Goal: Information Seeking & Learning: Understand process/instructions

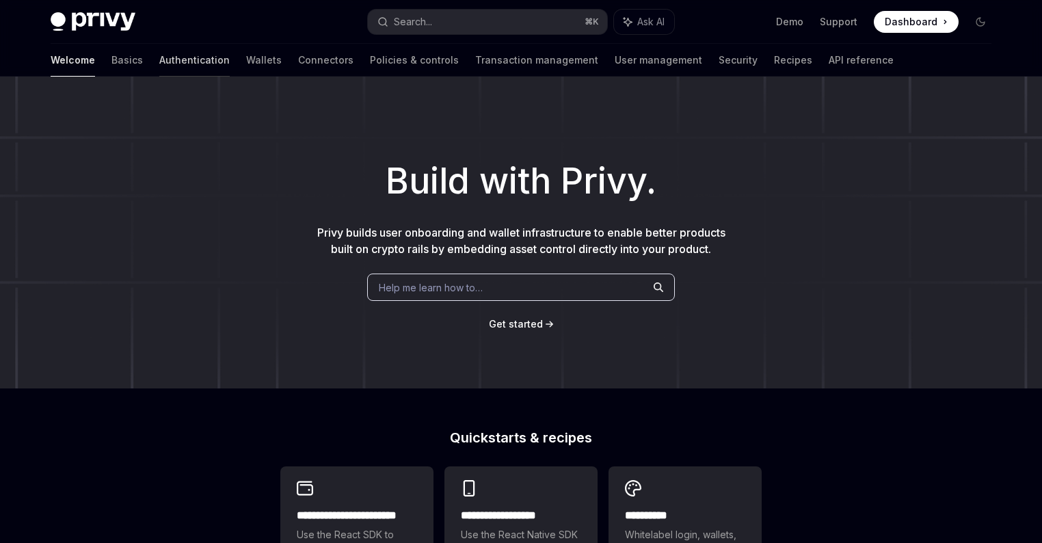
click at [159, 65] on link "Authentication" at bounding box center [194, 60] width 70 height 33
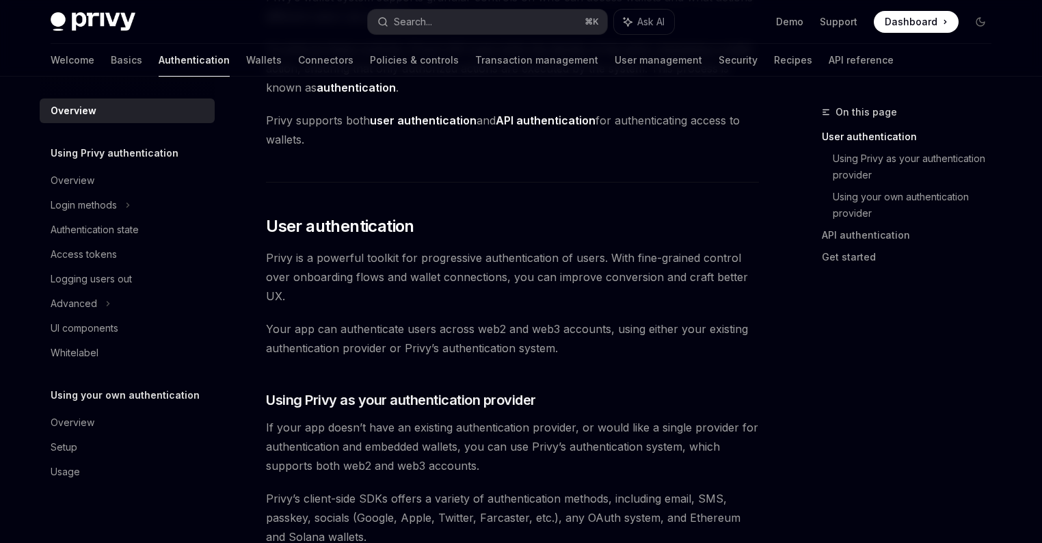
scroll to position [326, 0]
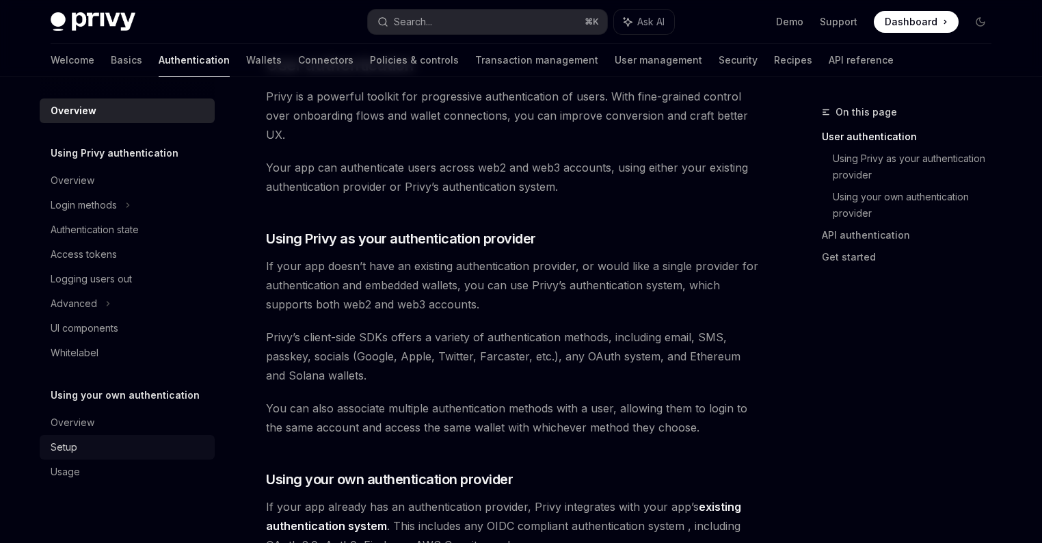
click at [73, 444] on div "Setup" at bounding box center [64, 447] width 27 height 16
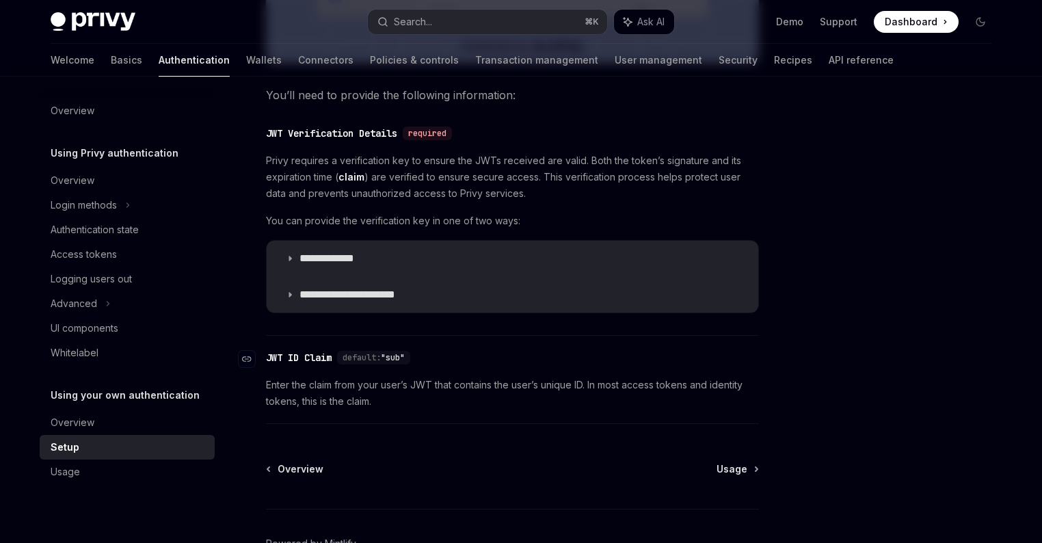
scroll to position [416, 0]
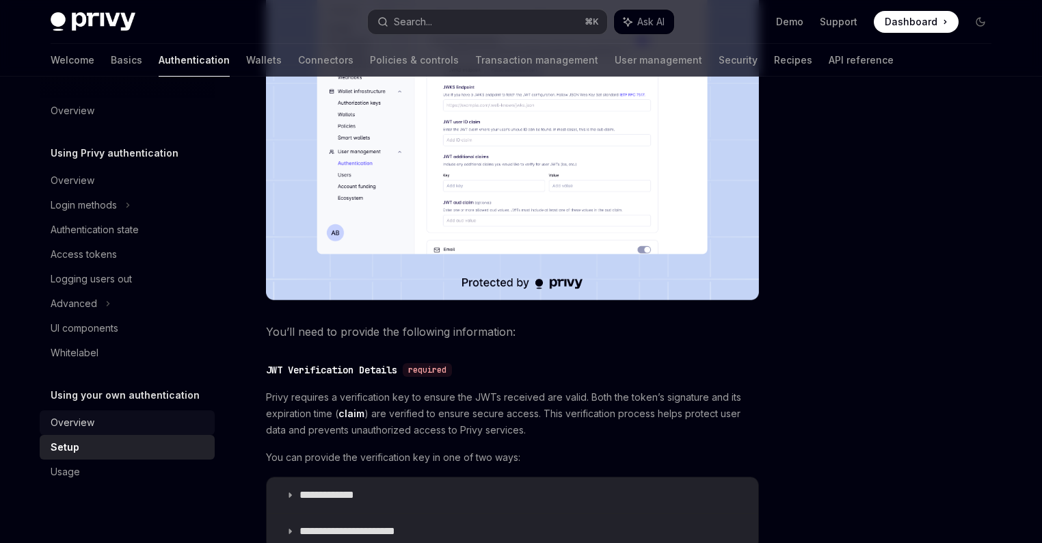
click at [101, 424] on div "Overview" at bounding box center [129, 423] width 156 height 16
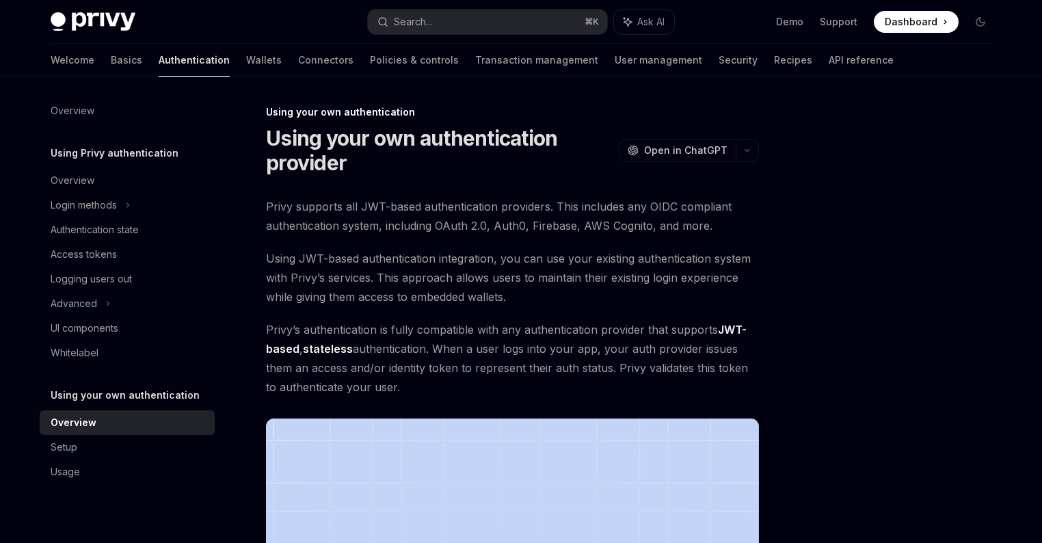
drag, startPoint x: 408, startPoint y: 390, endPoint x: 270, endPoint y: 250, distance: 196.4
click at [270, 250] on div "Privy supports all JWT-based authentication providers. This includes any OIDC c…" at bounding box center [512, 484] width 493 height 574
click at [270, 250] on span "Using JWT-based authentication integration, you can use your existing authentic…" at bounding box center [512, 277] width 493 height 57
drag, startPoint x: 398, startPoint y: 386, endPoint x: 267, endPoint y: 205, distance: 223.4
click at [267, 205] on div "Privy supports all JWT-based authentication providers. This includes any OIDC c…" at bounding box center [512, 484] width 493 height 574
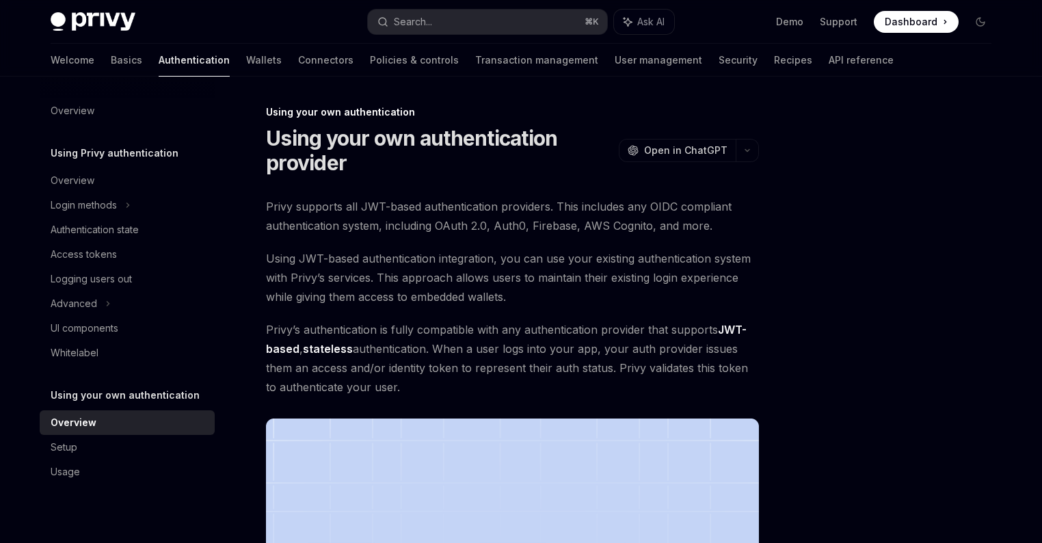
click at [296, 233] on span "Privy supports all JWT-based authentication providers. This includes any OIDC c…" at bounding box center [512, 216] width 493 height 38
click at [144, 443] on div "Setup" at bounding box center [129, 447] width 156 height 16
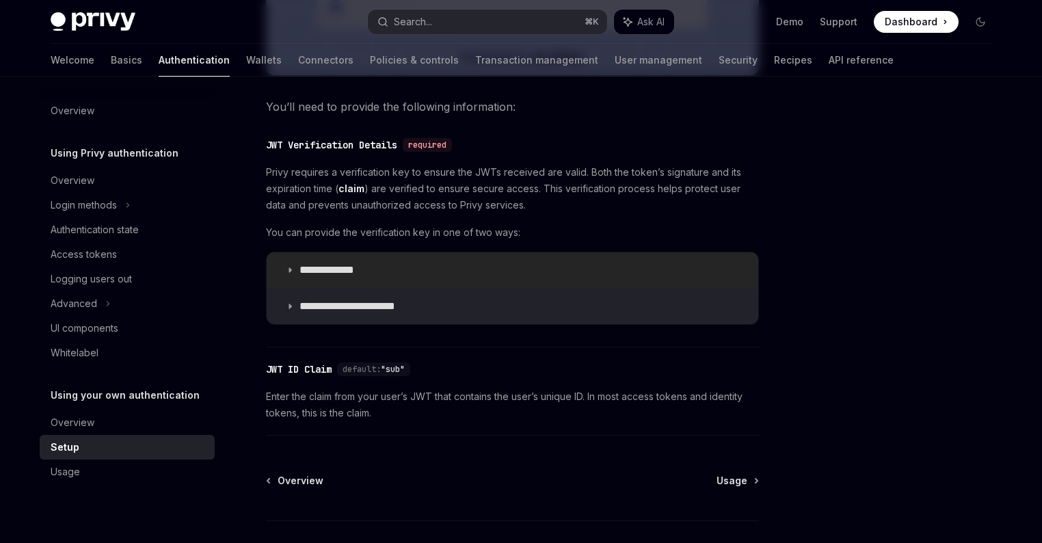
scroll to position [736, 0]
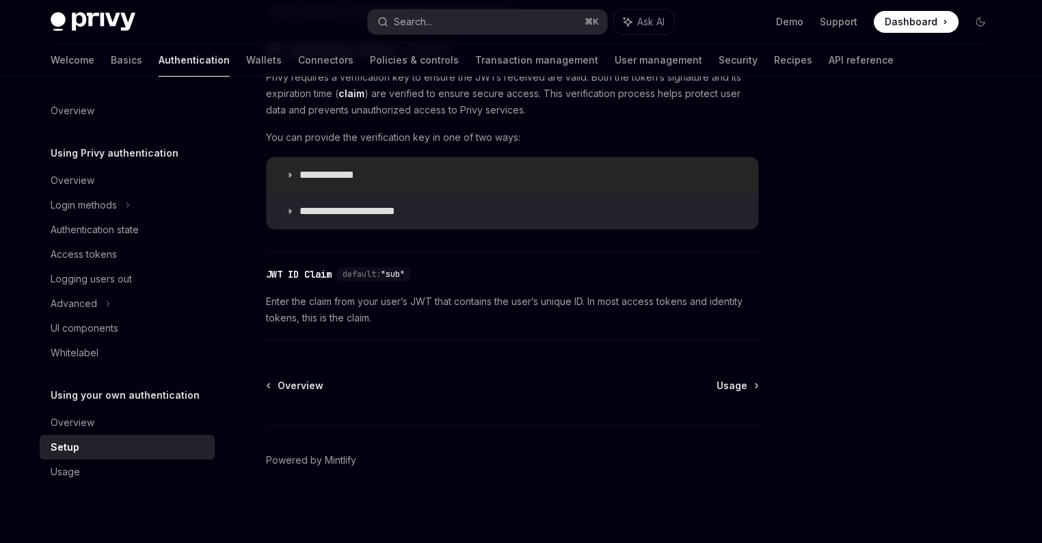
click at [301, 177] on p "**********" at bounding box center [340, 175] width 81 height 14
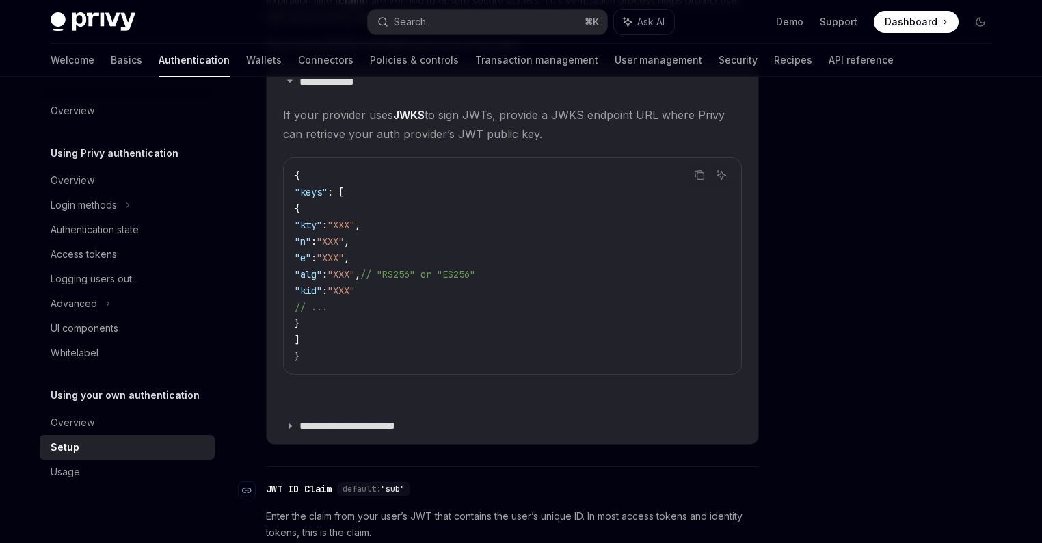
scroll to position [1043, 0]
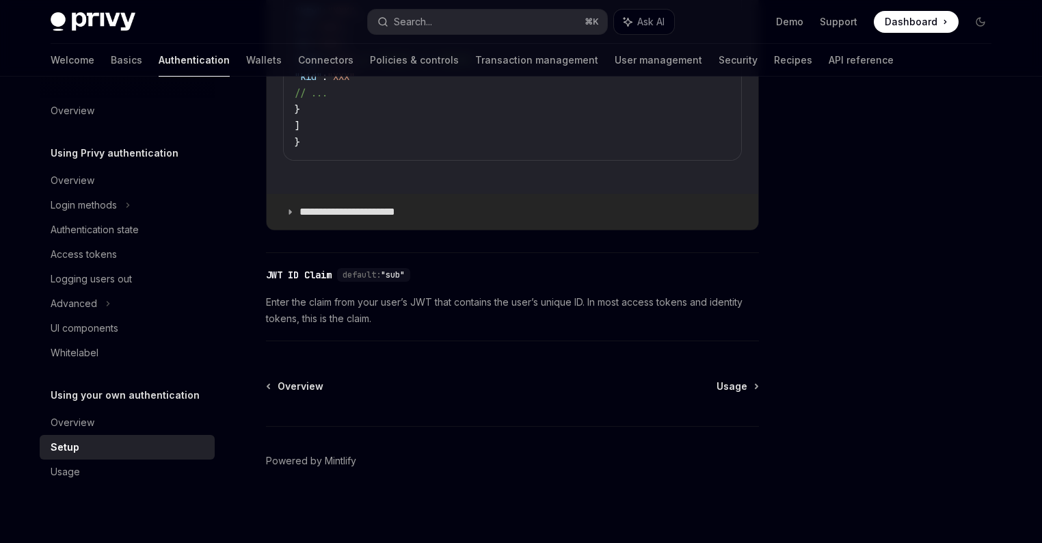
click at [306, 210] on p "**********" at bounding box center [359, 212] width 118 height 14
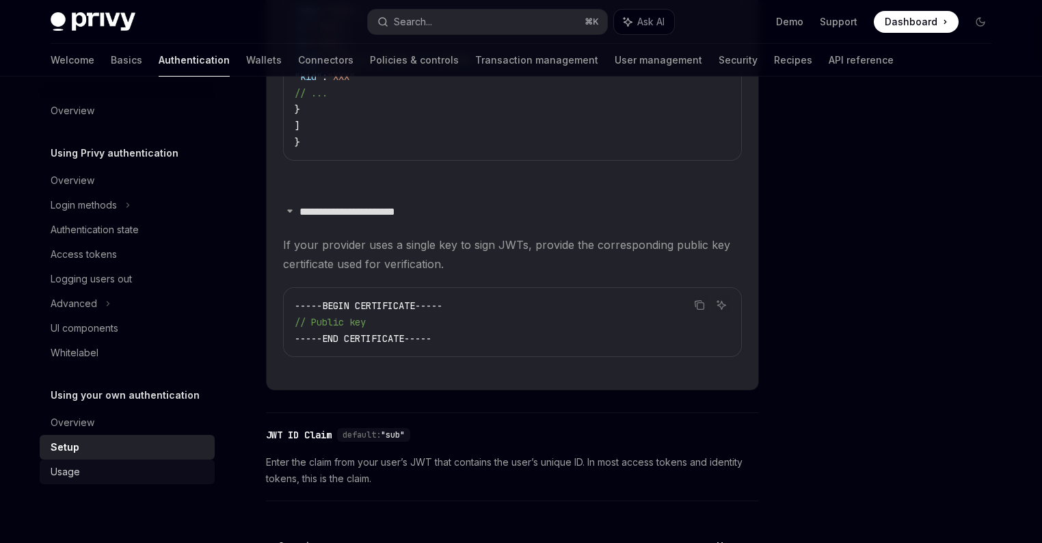
click at [114, 469] on div "Usage" at bounding box center [129, 472] width 156 height 16
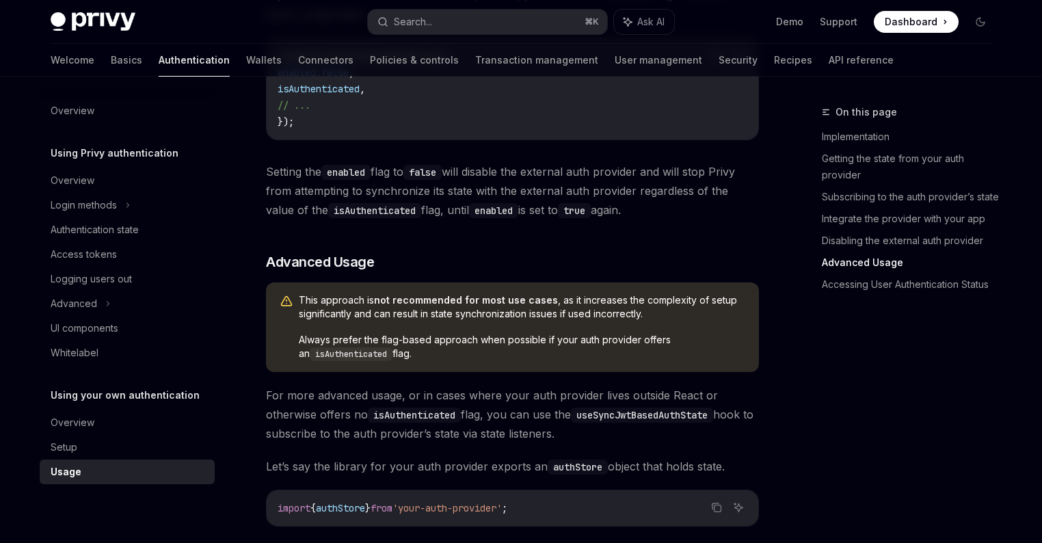
scroll to position [2480, 0]
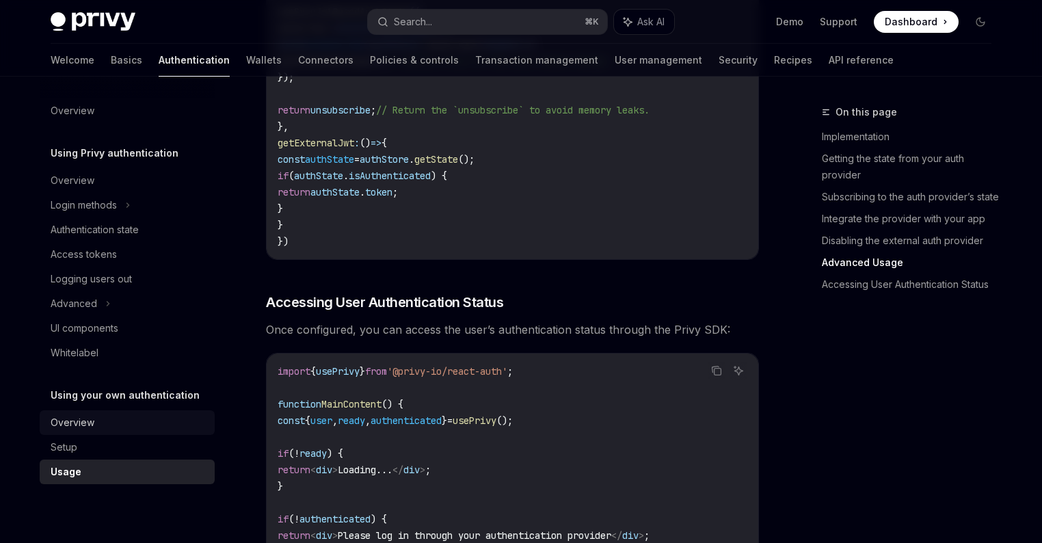
click at [119, 426] on div "Overview" at bounding box center [129, 423] width 156 height 16
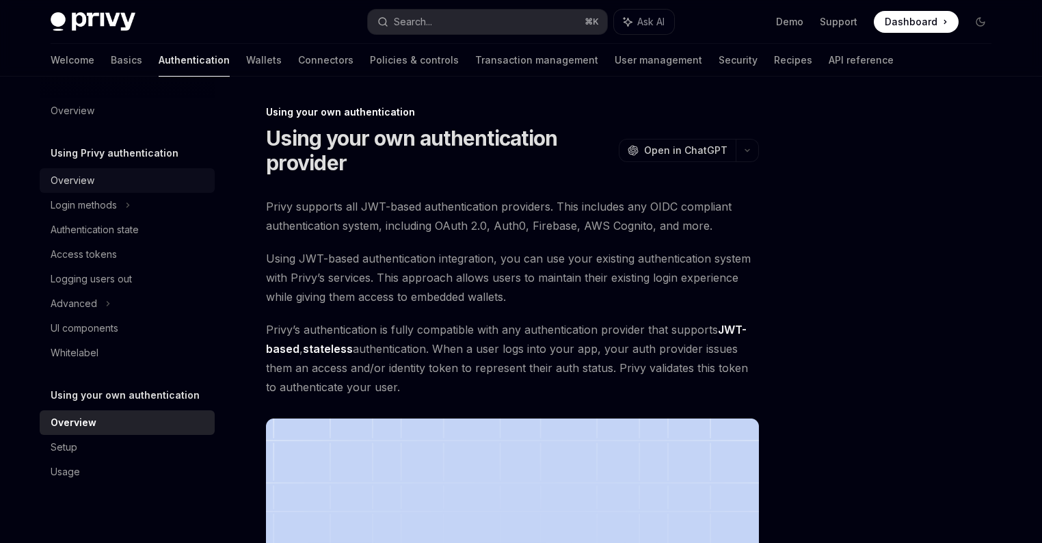
click at [151, 187] on div "Overview" at bounding box center [129, 180] width 156 height 16
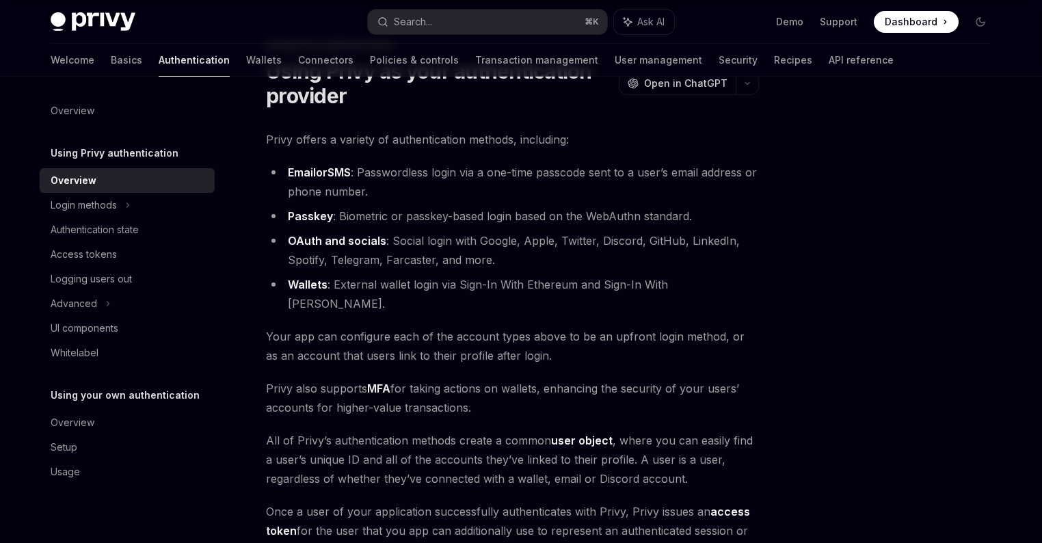
scroll to position [64, 0]
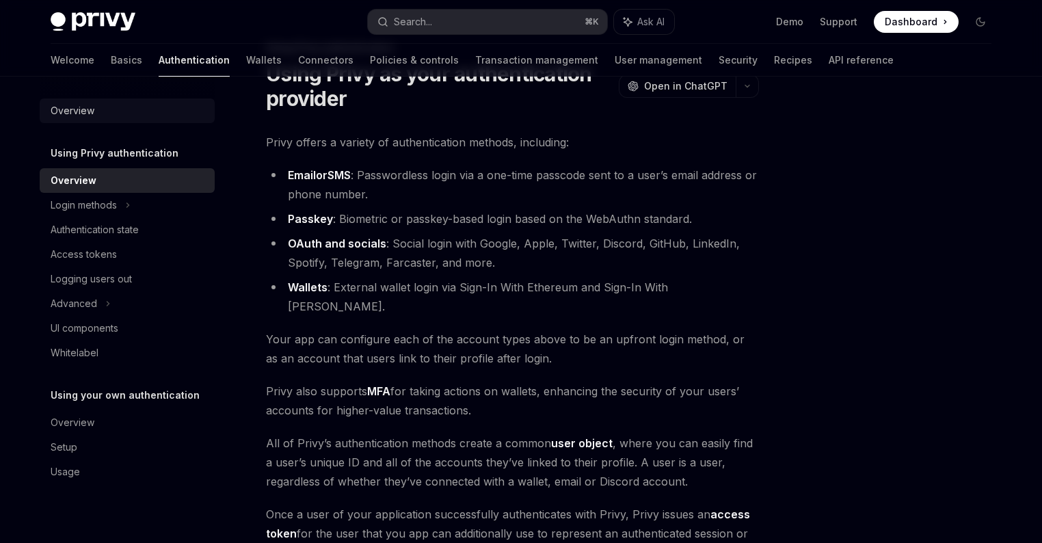
drag, startPoint x: 97, startPoint y: 129, endPoint x: 96, endPoint y: 117, distance: 11.6
click at [96, 127] on div "Overview Using Privy authentication Overview Login methods Authentication state…" at bounding box center [127, 292] width 175 height 386
click at [96, 114] on div "Overview" at bounding box center [129, 111] width 156 height 16
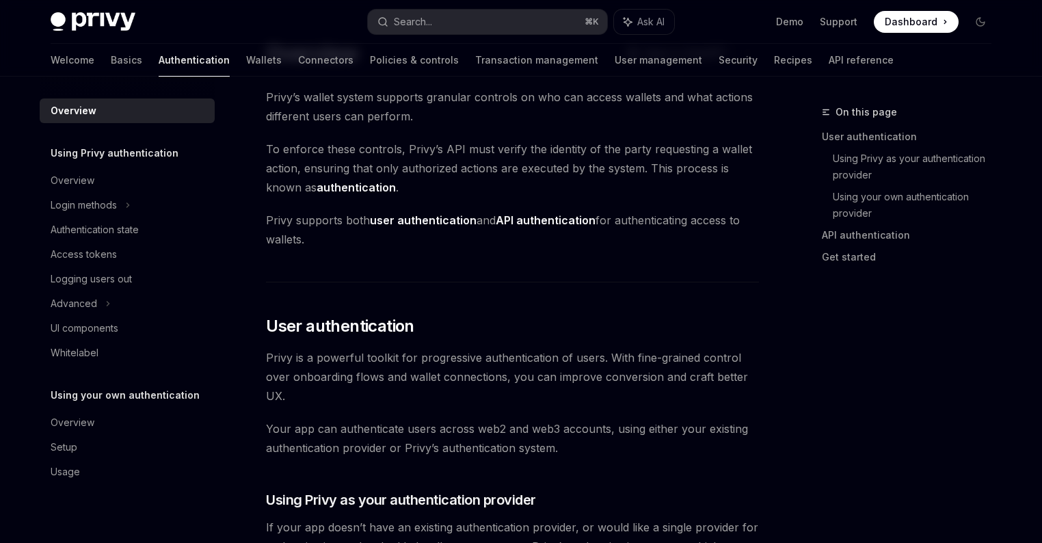
type textarea "*"
click at [642, 176] on span "To enforce these controls, [PERSON_NAME]’s API must verify the identity of the …" at bounding box center [512, 168] width 493 height 57
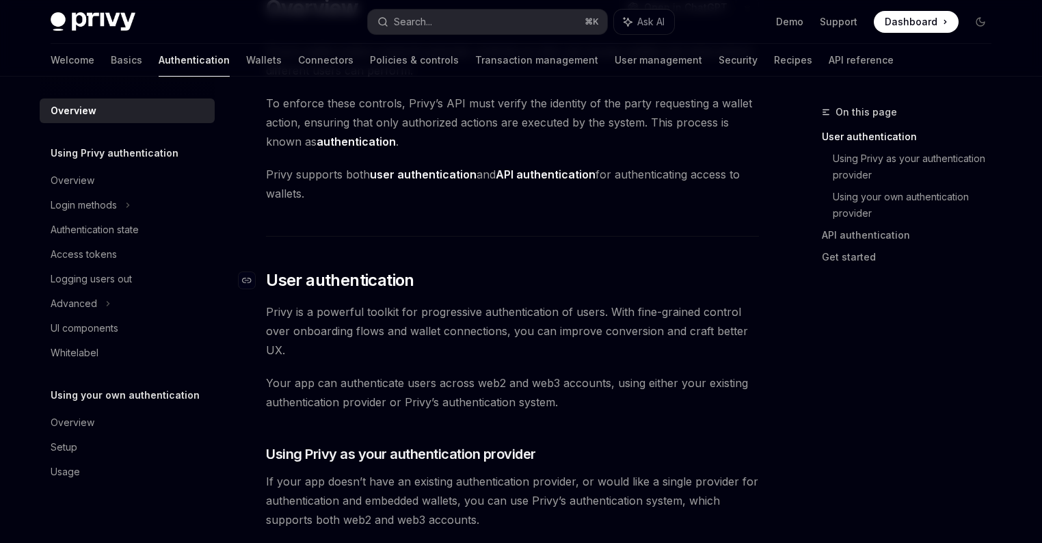
scroll to position [215, 0]
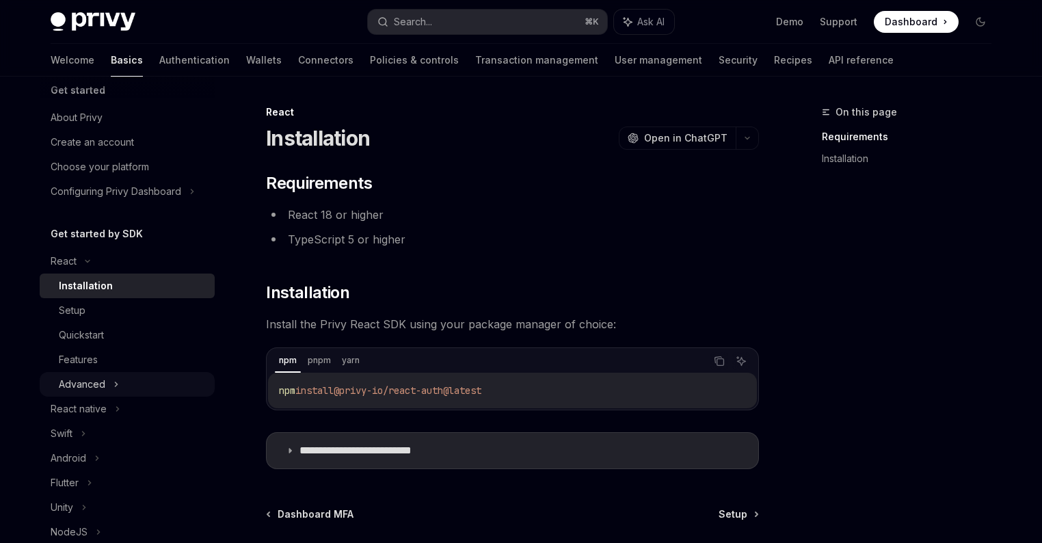
scroll to position [161, 0]
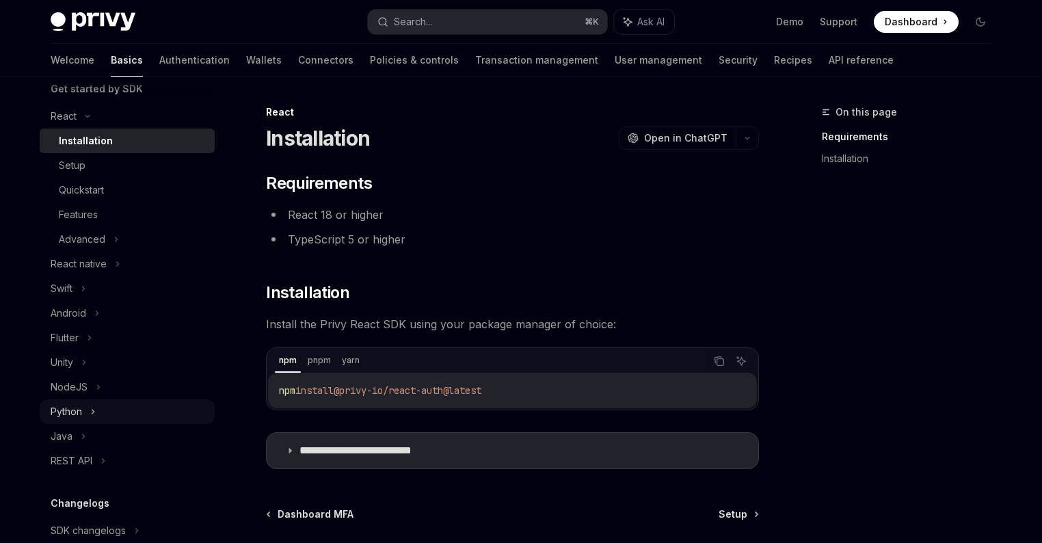
click at [83, 413] on div "Python" at bounding box center [127, 411] width 175 height 25
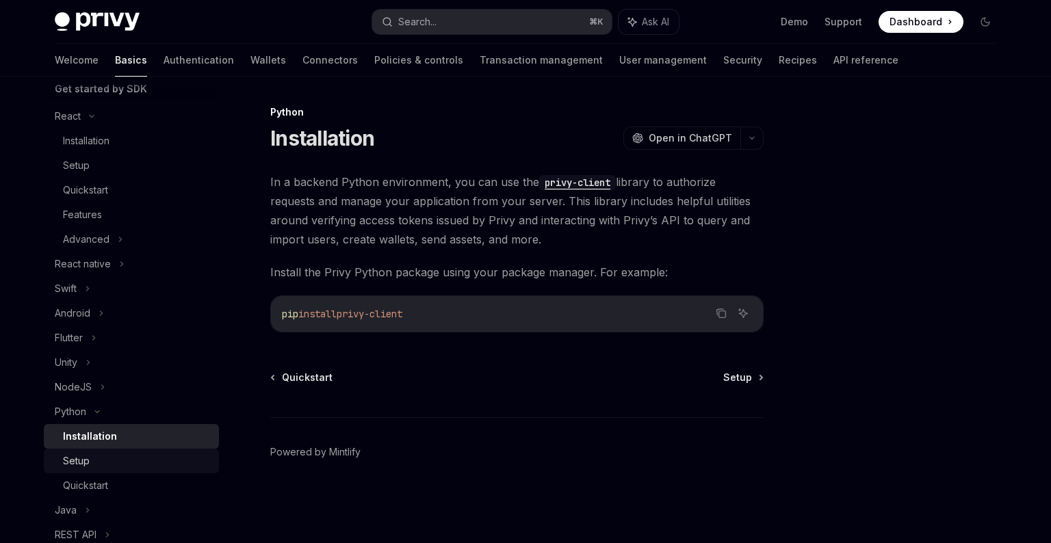
click at [107, 469] on link "Setup" at bounding box center [131, 461] width 175 height 25
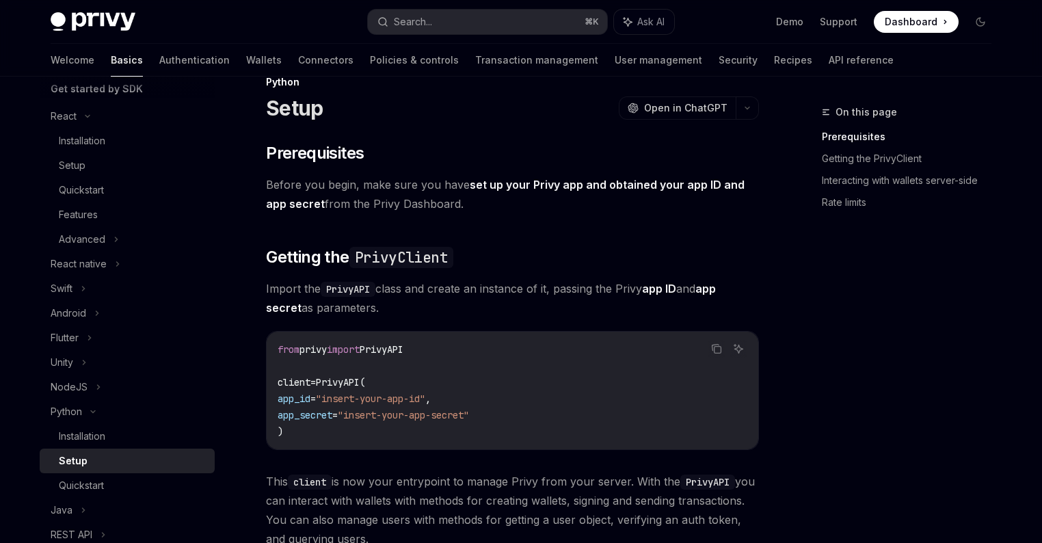
scroll to position [126, 0]
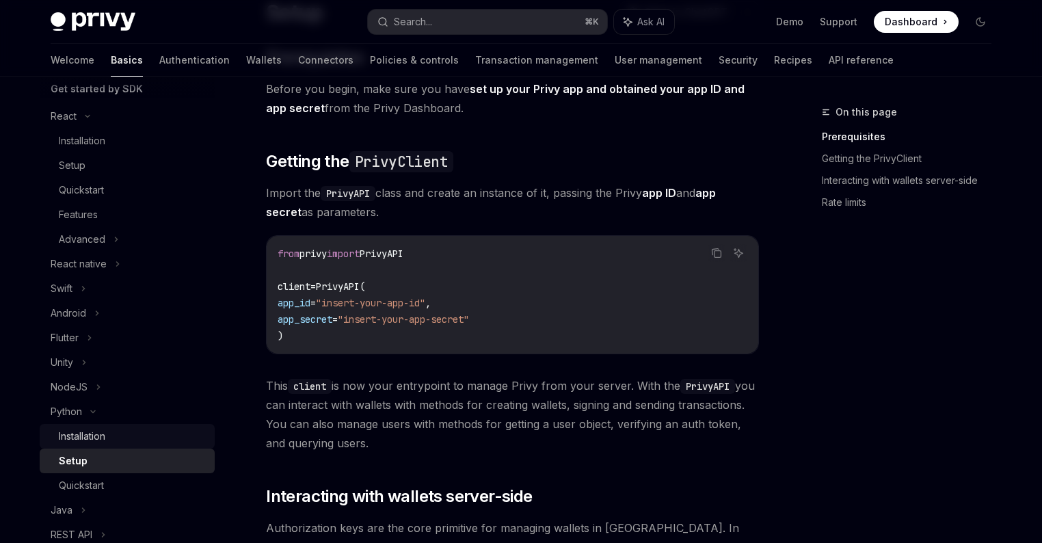
click at [133, 425] on link "Installation" at bounding box center [127, 436] width 175 height 25
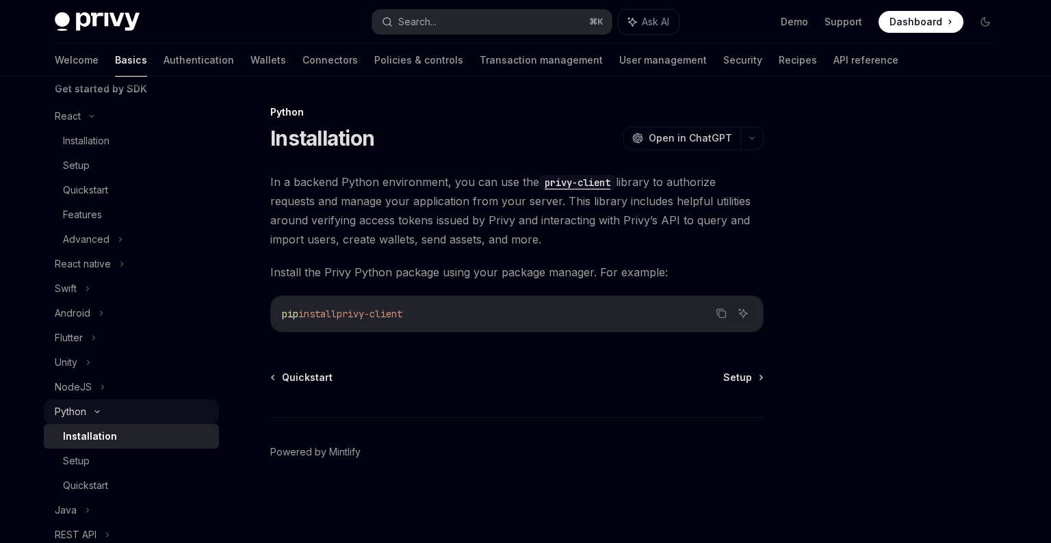
click at [131, 414] on div "Python" at bounding box center [131, 411] width 175 height 25
click at [101, 404] on div "Python" at bounding box center [131, 411] width 175 height 25
click at [94, 460] on div "Setup" at bounding box center [137, 461] width 148 height 16
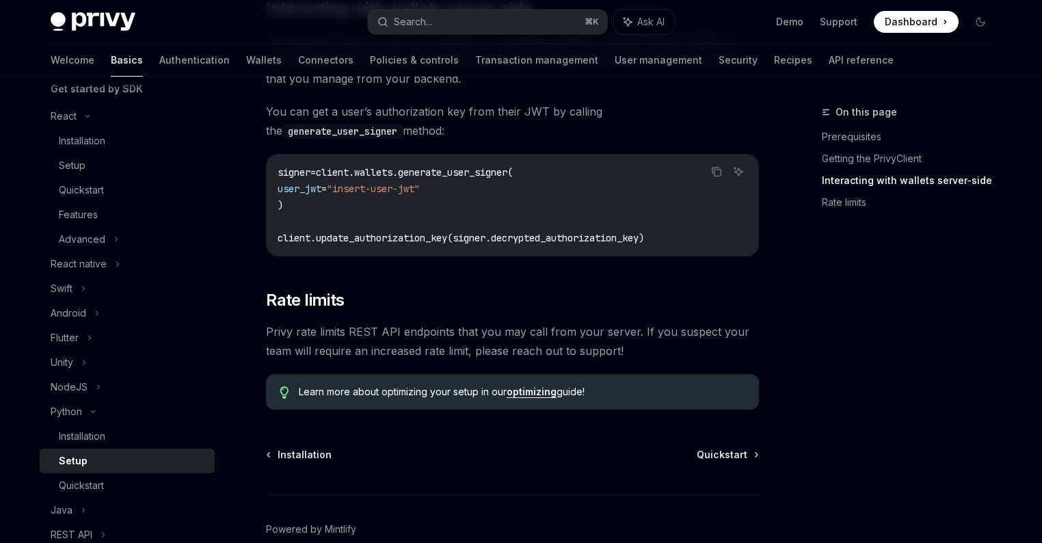
scroll to position [683, 0]
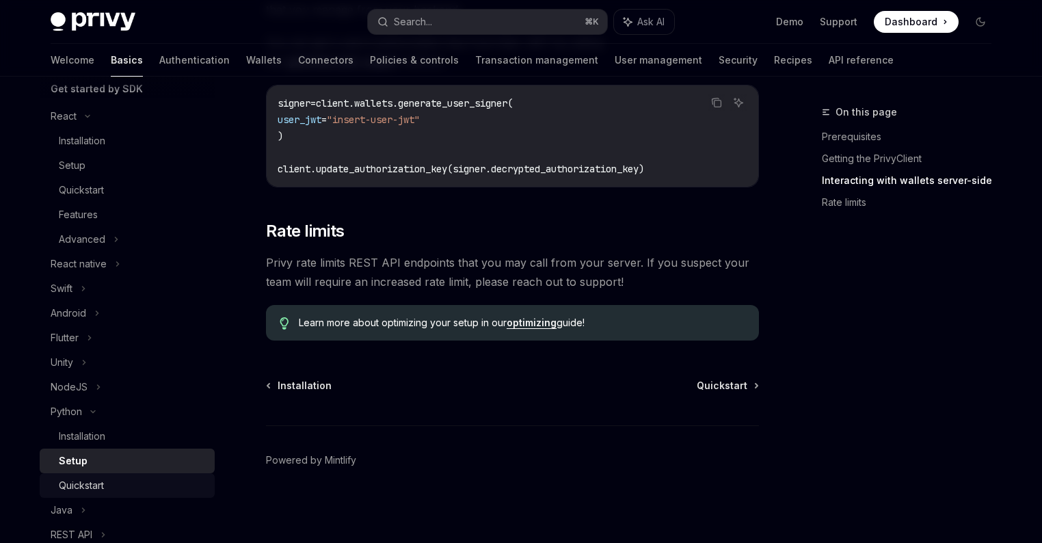
click at [132, 474] on link "Quickstart" at bounding box center [127, 485] width 175 height 25
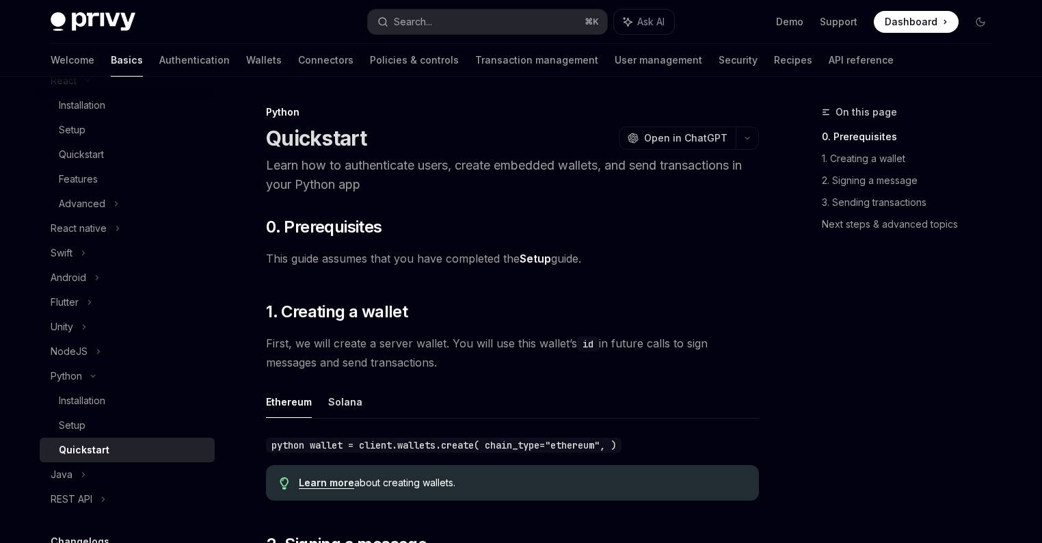
scroll to position [209, 0]
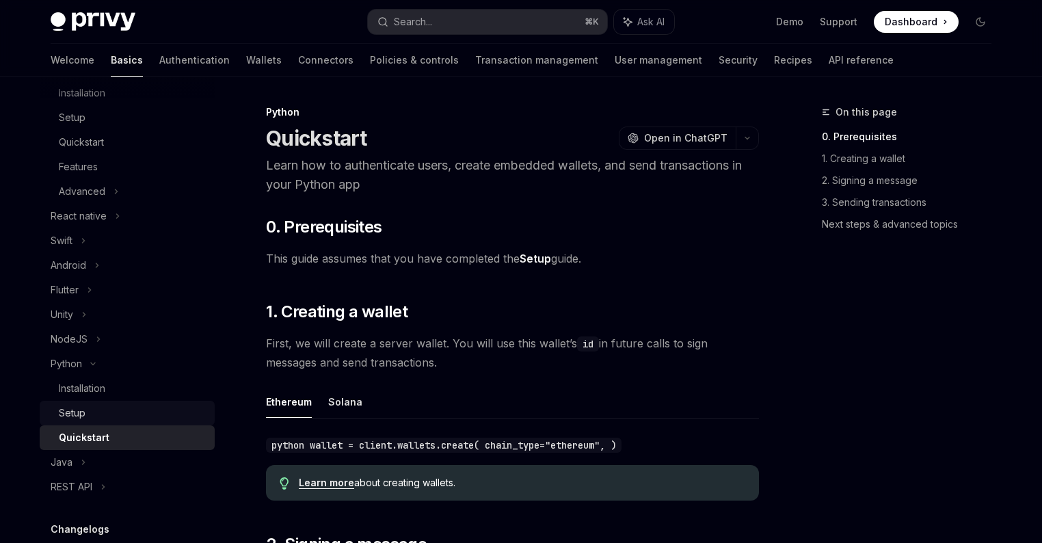
click at [114, 417] on div "Setup" at bounding box center [133, 413] width 148 height 16
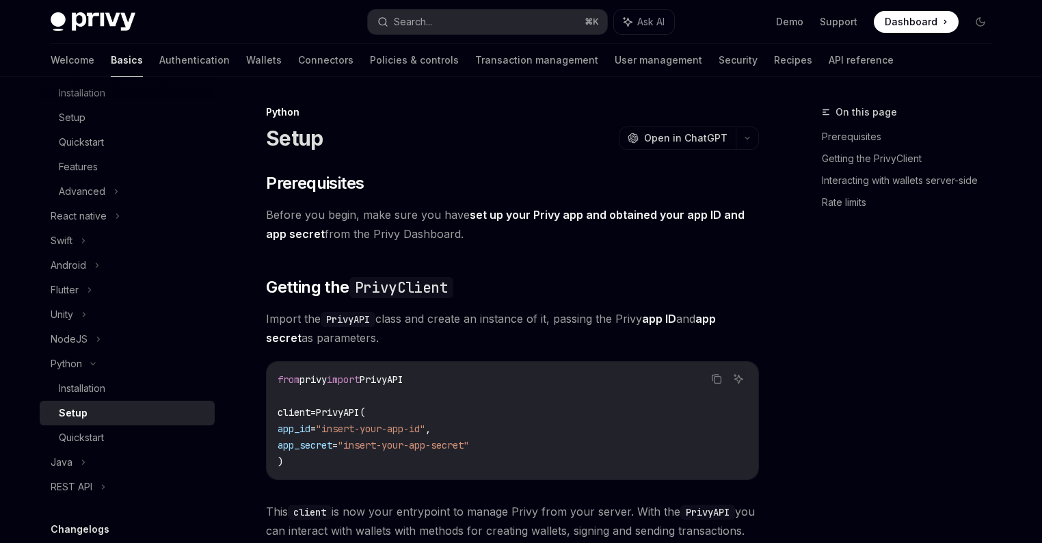
type textarea "*"
